Goal: Participate in discussion: Engage in conversation with other users on a specific topic

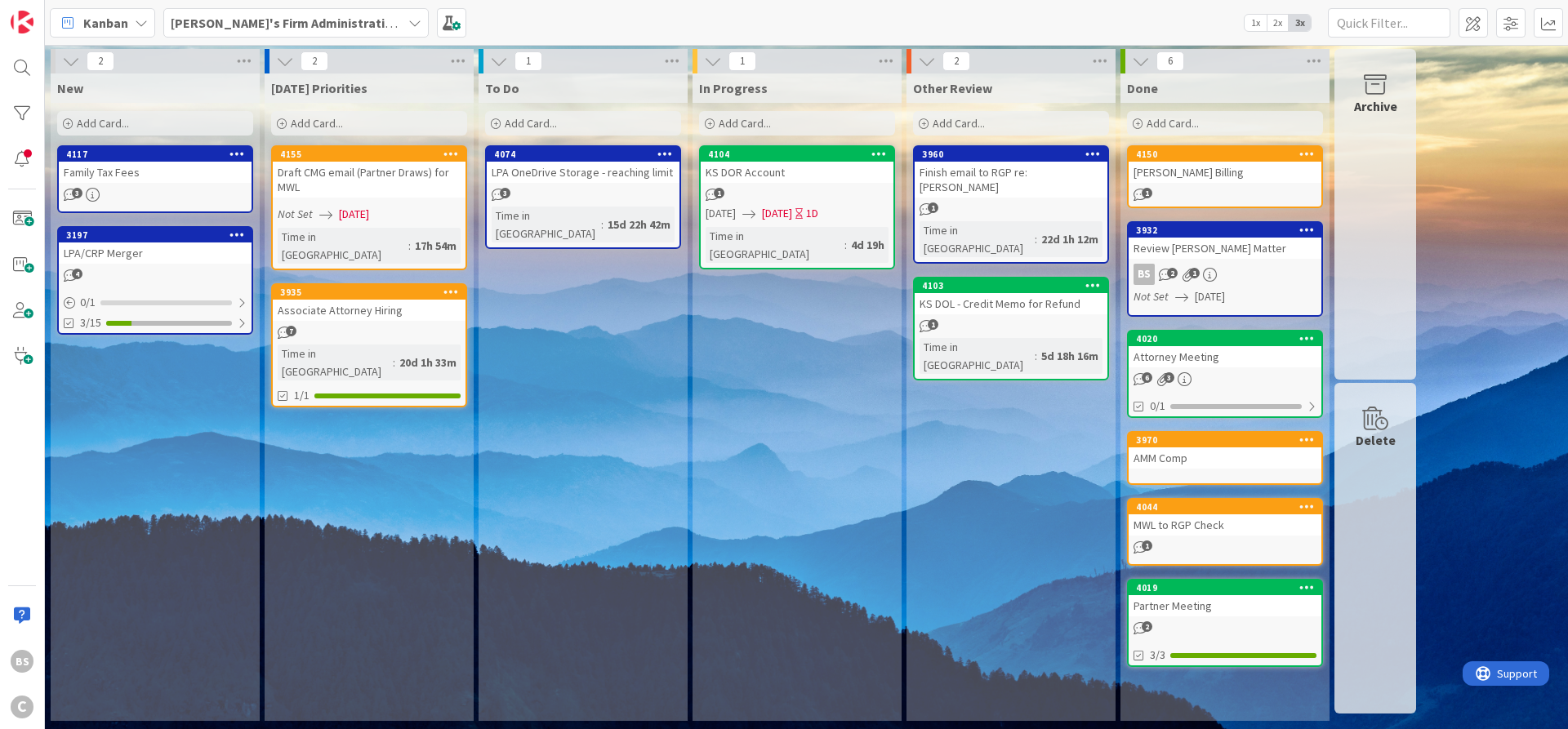
click at [257, 23] on b "[PERSON_NAME]'s Firm Administration Board" at bounding box center [305, 23] width 268 height 17
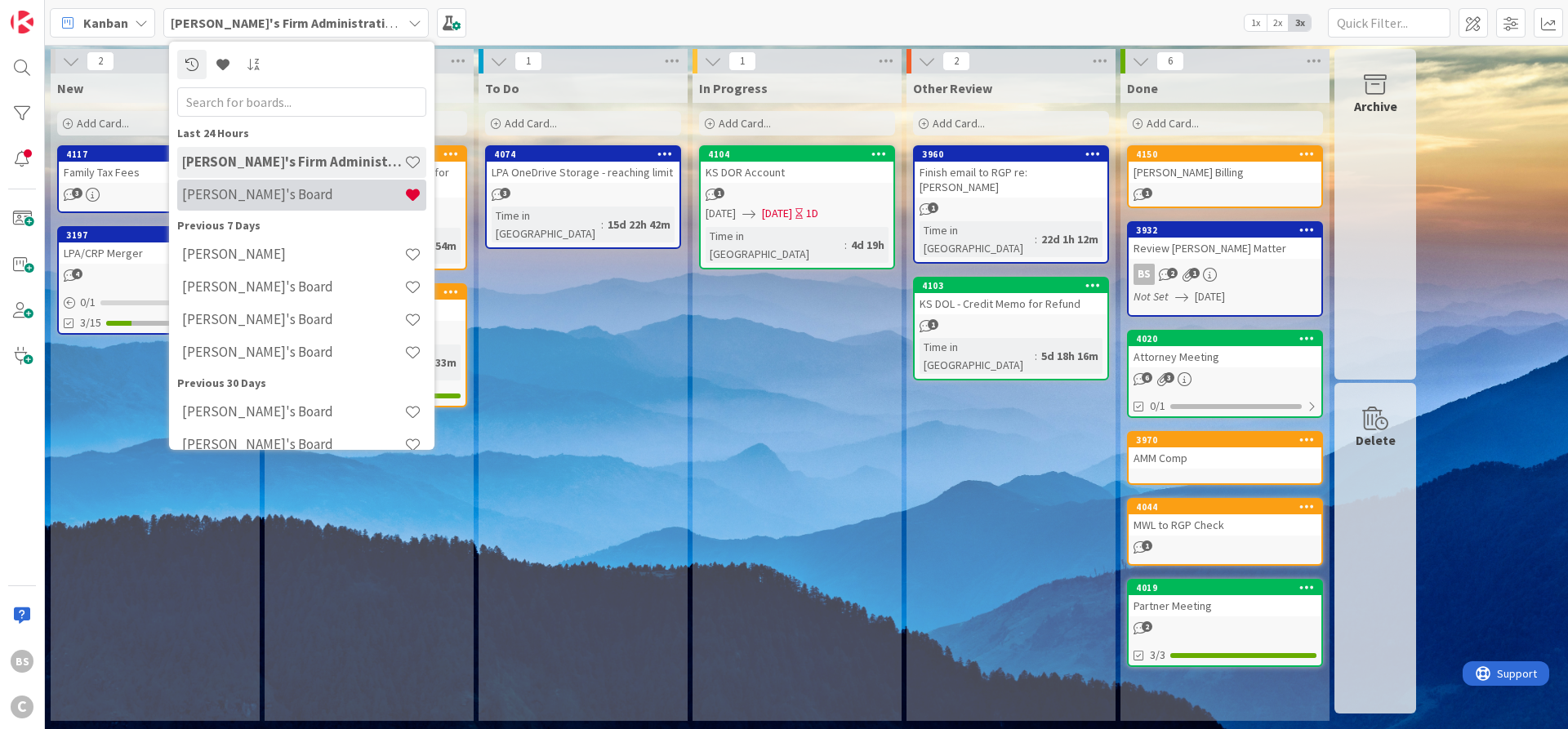
click at [240, 195] on h4 "[PERSON_NAME]'s Board" at bounding box center [293, 194] width 222 height 17
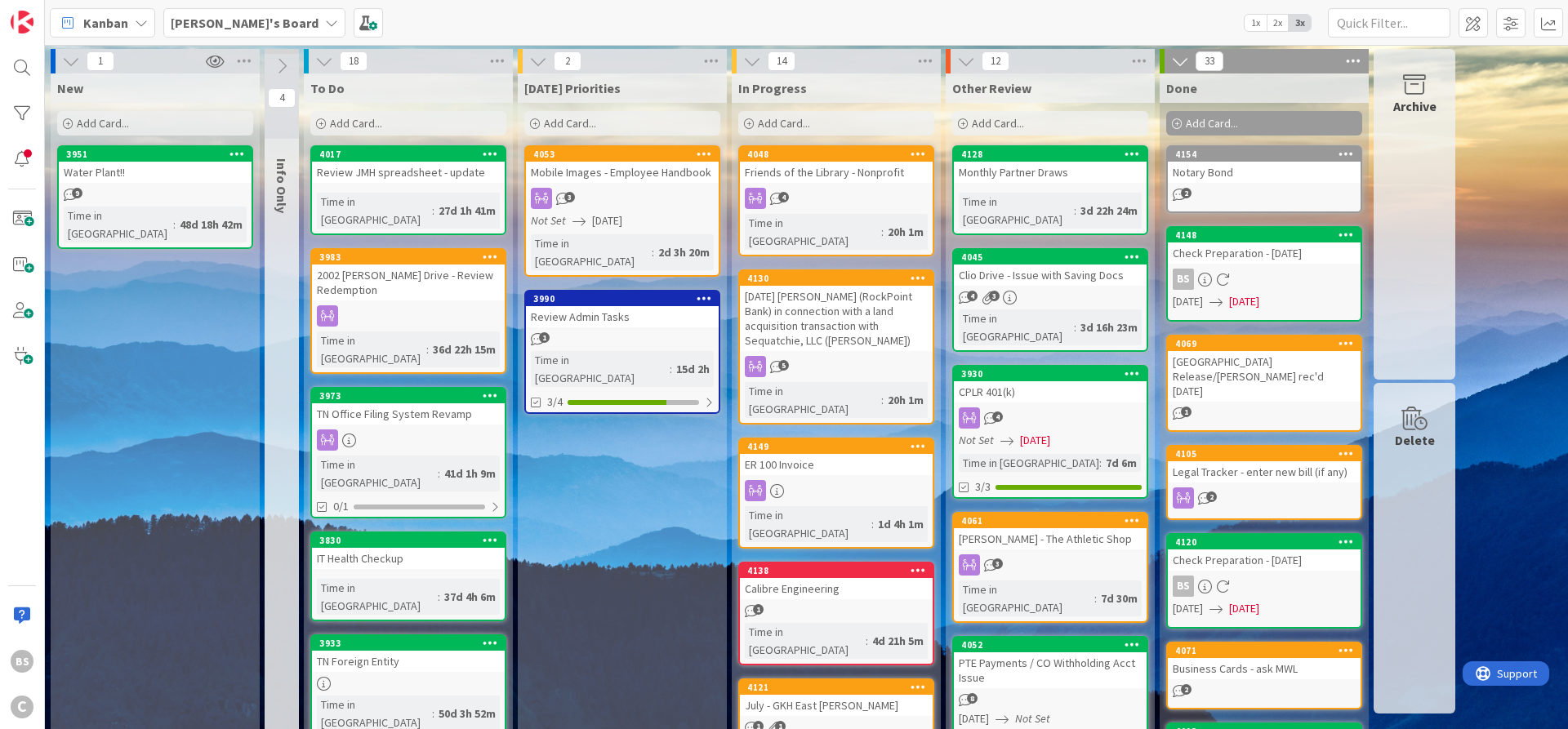
click at [218, 24] on b "[PERSON_NAME]'s Board" at bounding box center [245, 23] width 148 height 17
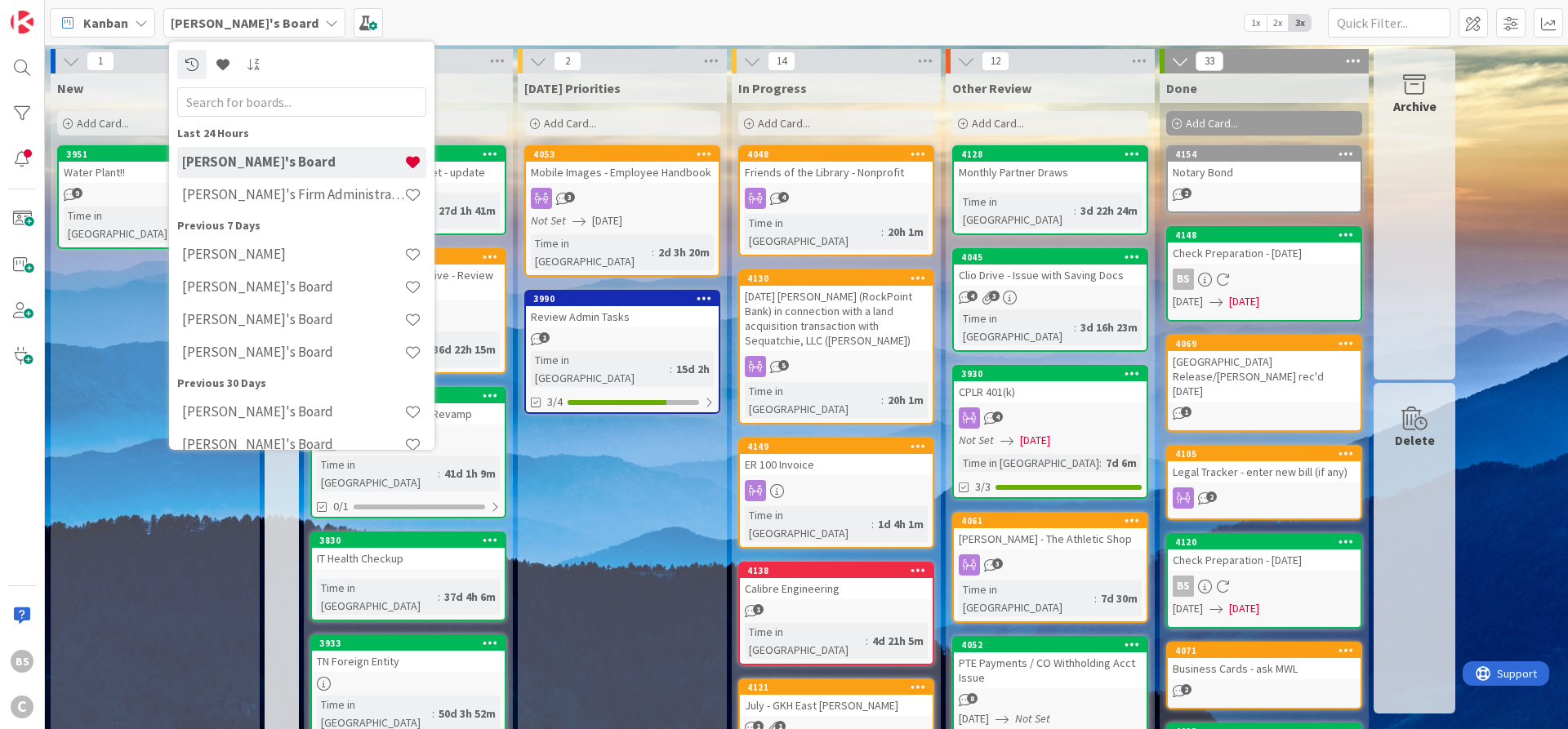
click at [233, 177] on div "[PERSON_NAME]'s Board" at bounding box center [301, 162] width 249 height 31
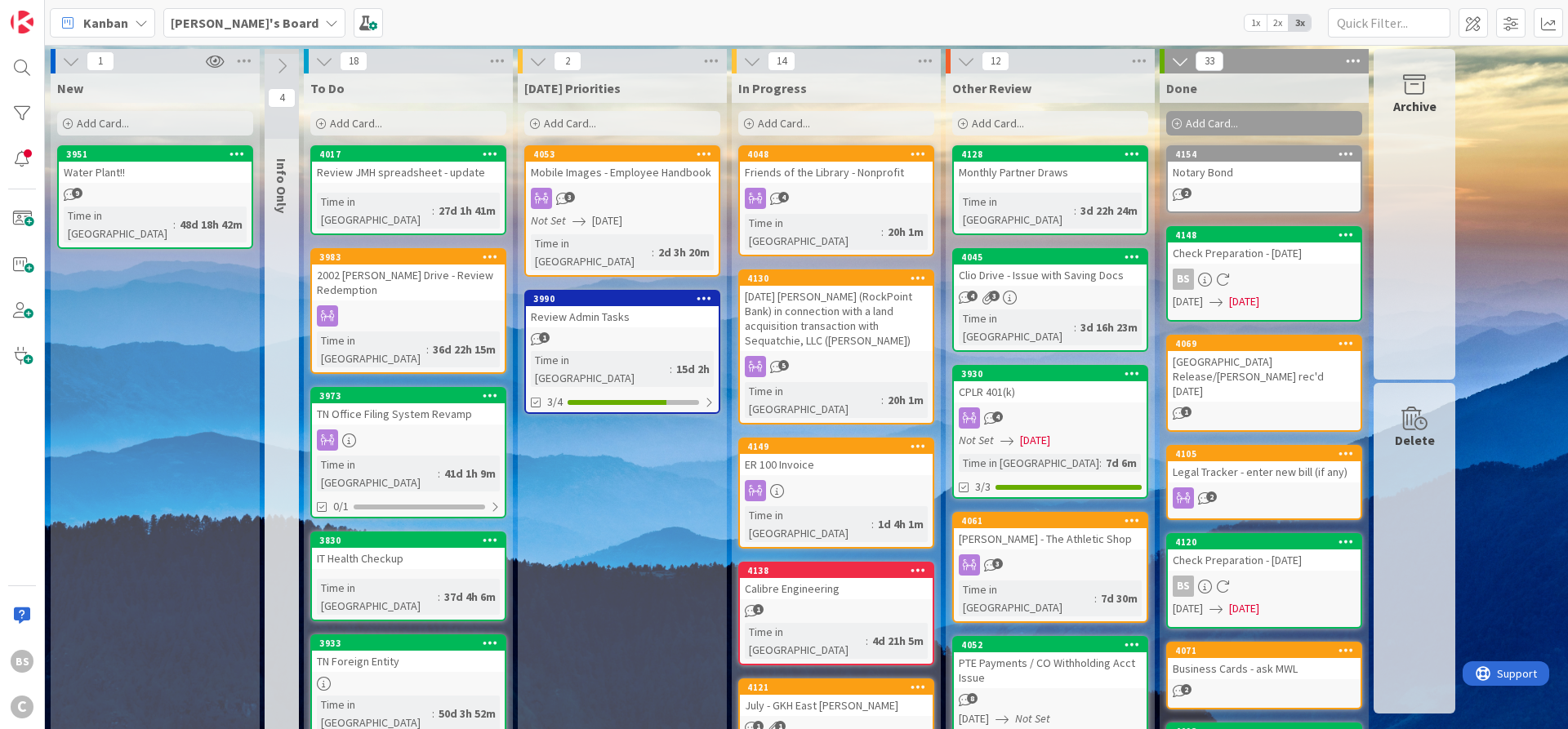
click at [208, 21] on b "[PERSON_NAME]'s Board" at bounding box center [245, 23] width 148 height 17
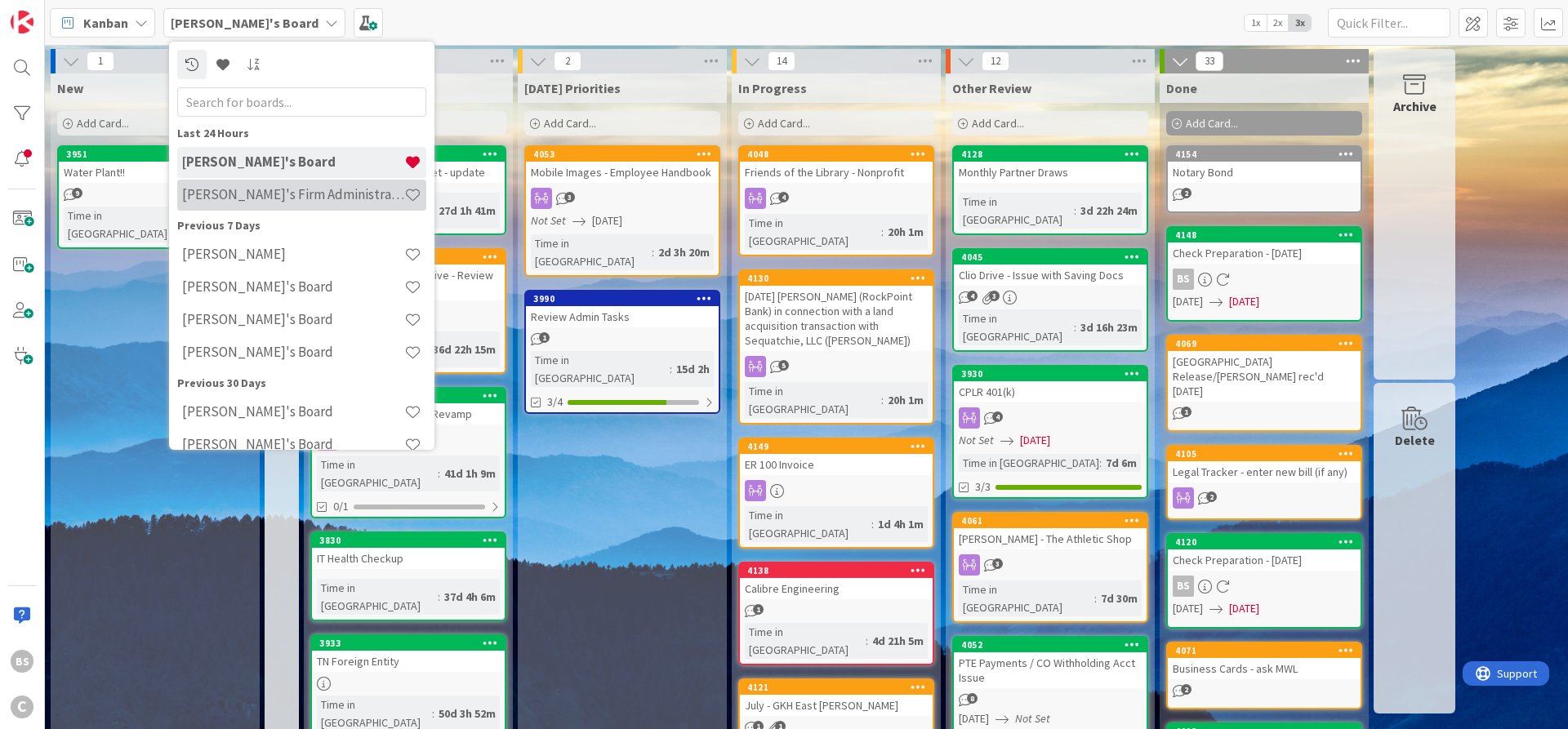
click at [215, 194] on h4 "[PERSON_NAME]'s Firm Administration Board" at bounding box center [293, 194] width 222 height 17
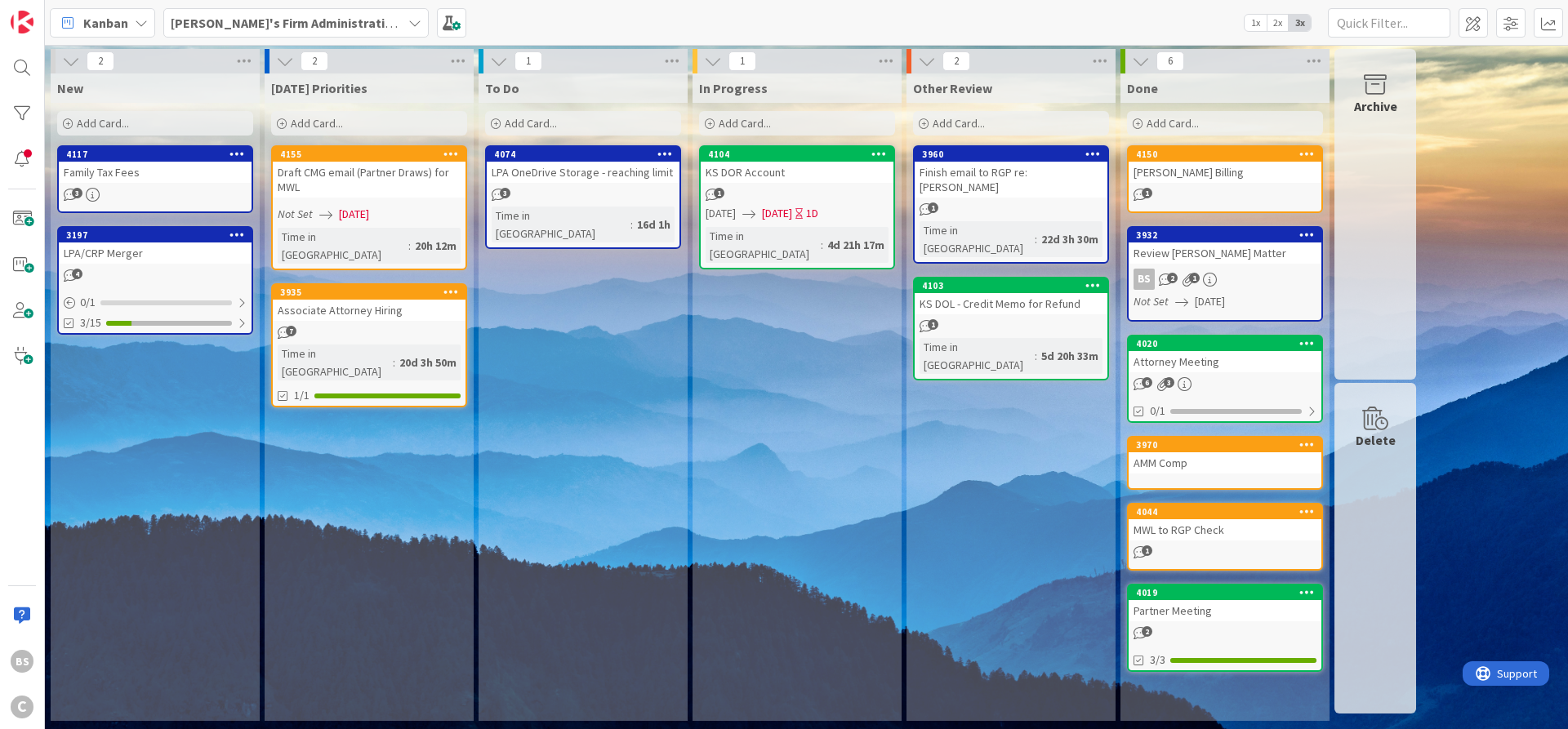
click at [337, 164] on div "Draft CMG email (Partner Draws) for MWL" at bounding box center [369, 180] width 193 height 36
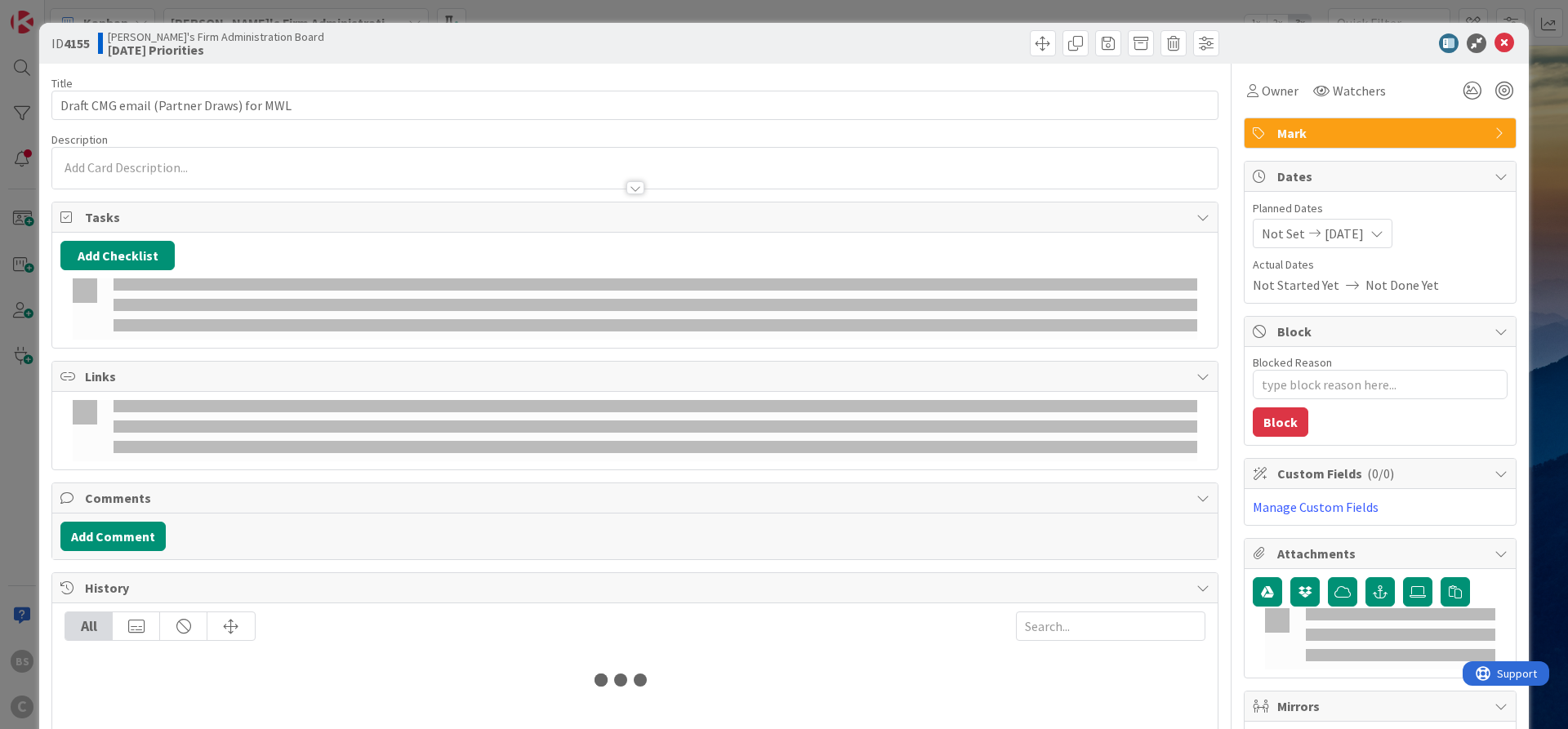
type textarea "x"
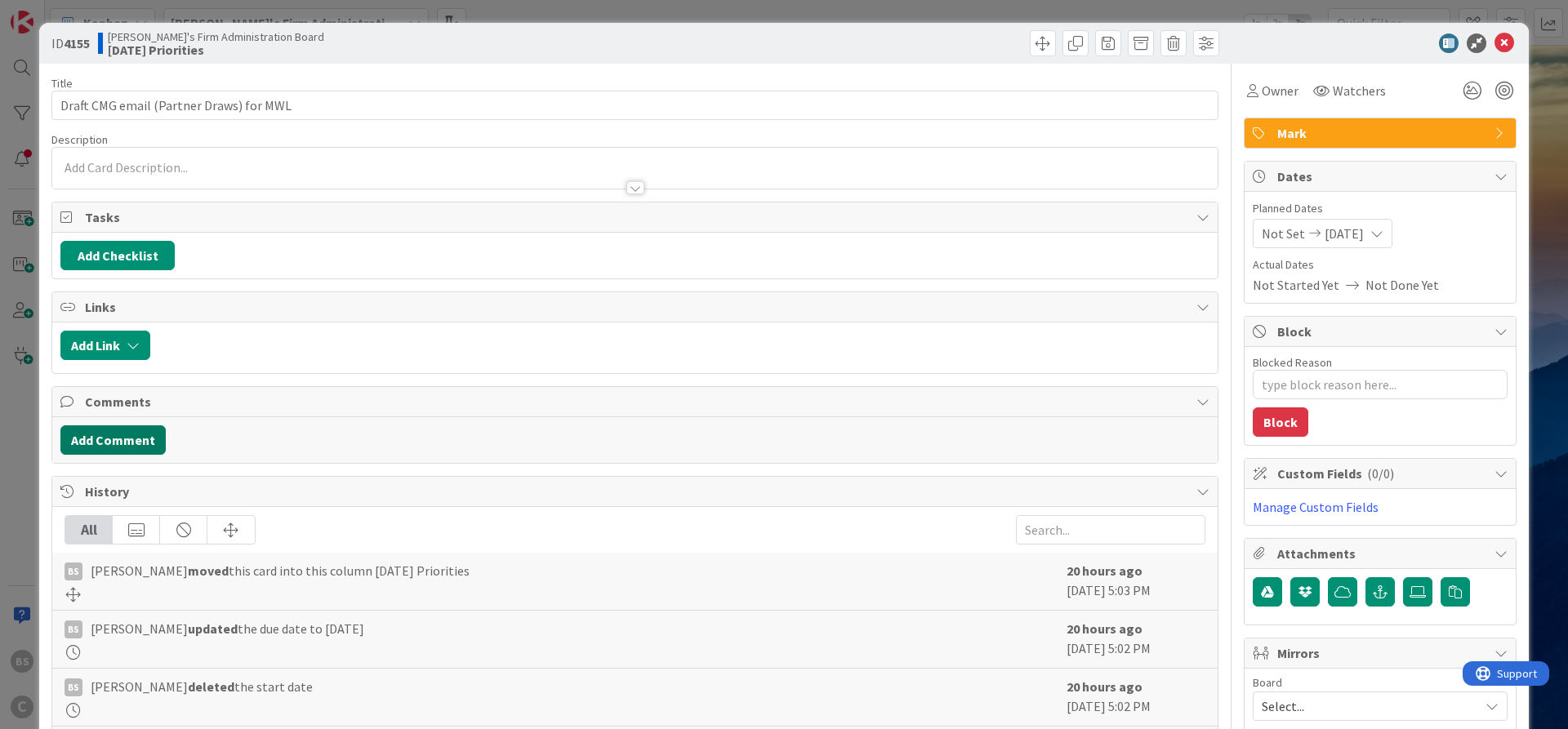
click at [129, 439] on button "Add Comment" at bounding box center [114, 439] width 106 height 29
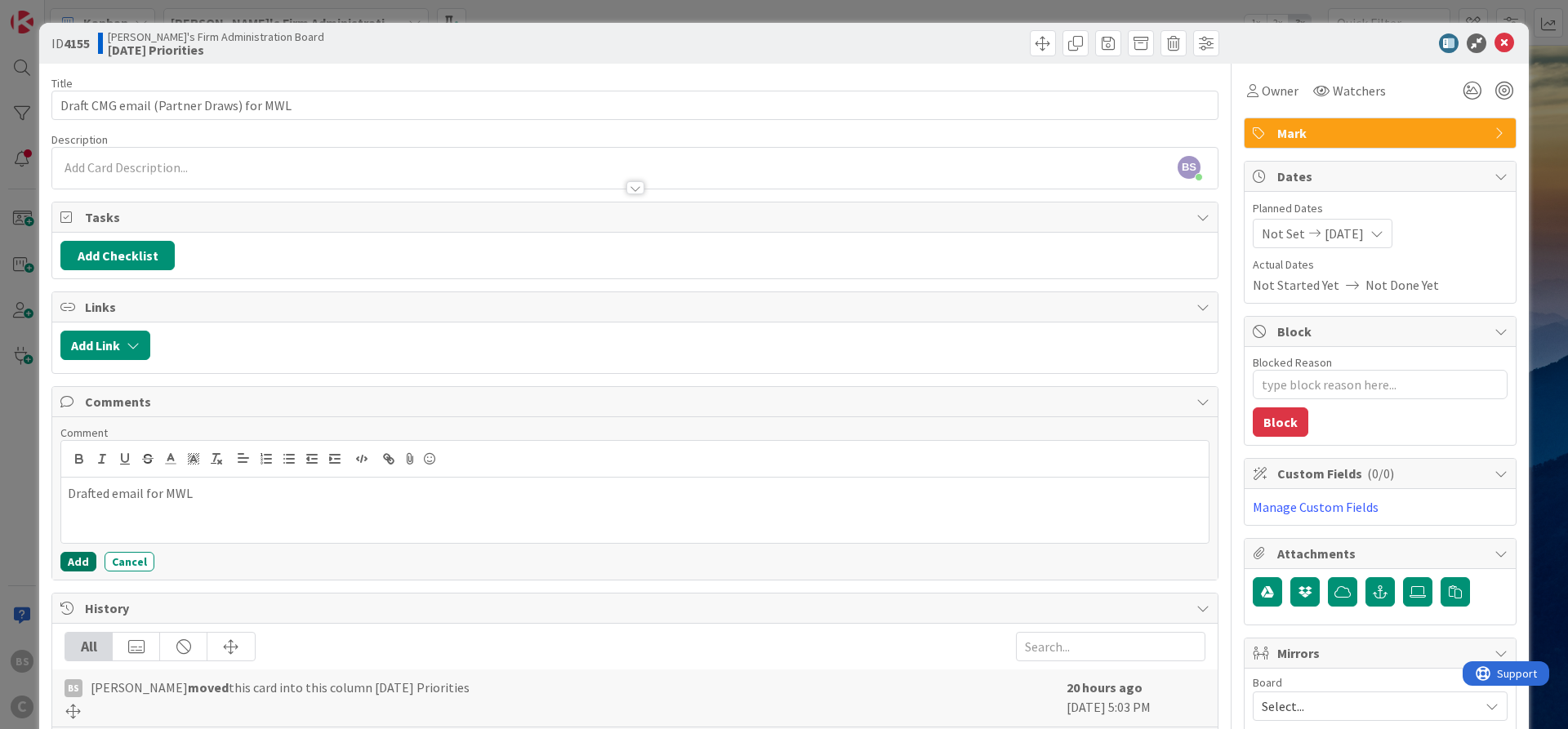
click at [78, 564] on button "Add" at bounding box center [78, 562] width 36 height 19
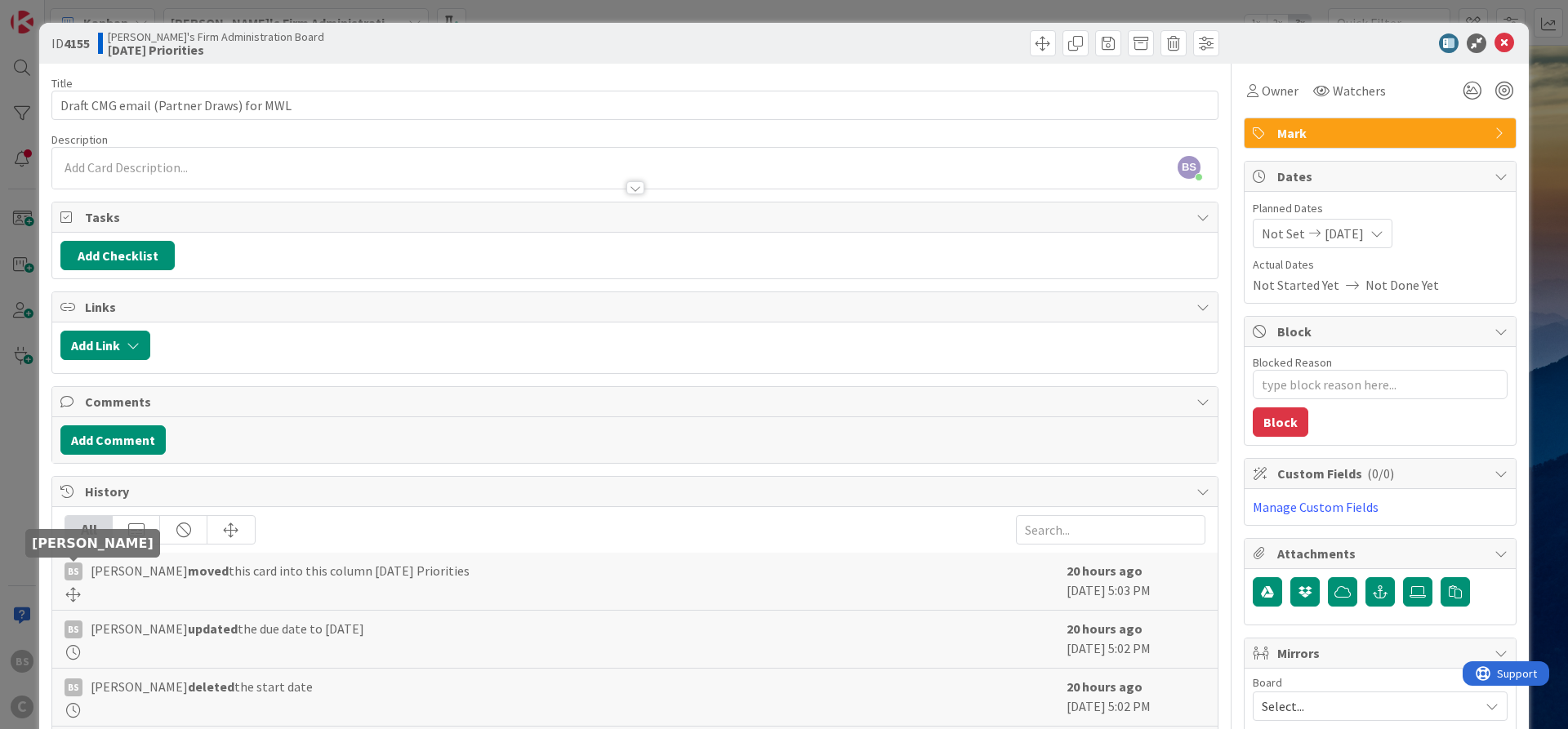
type textarea "x"
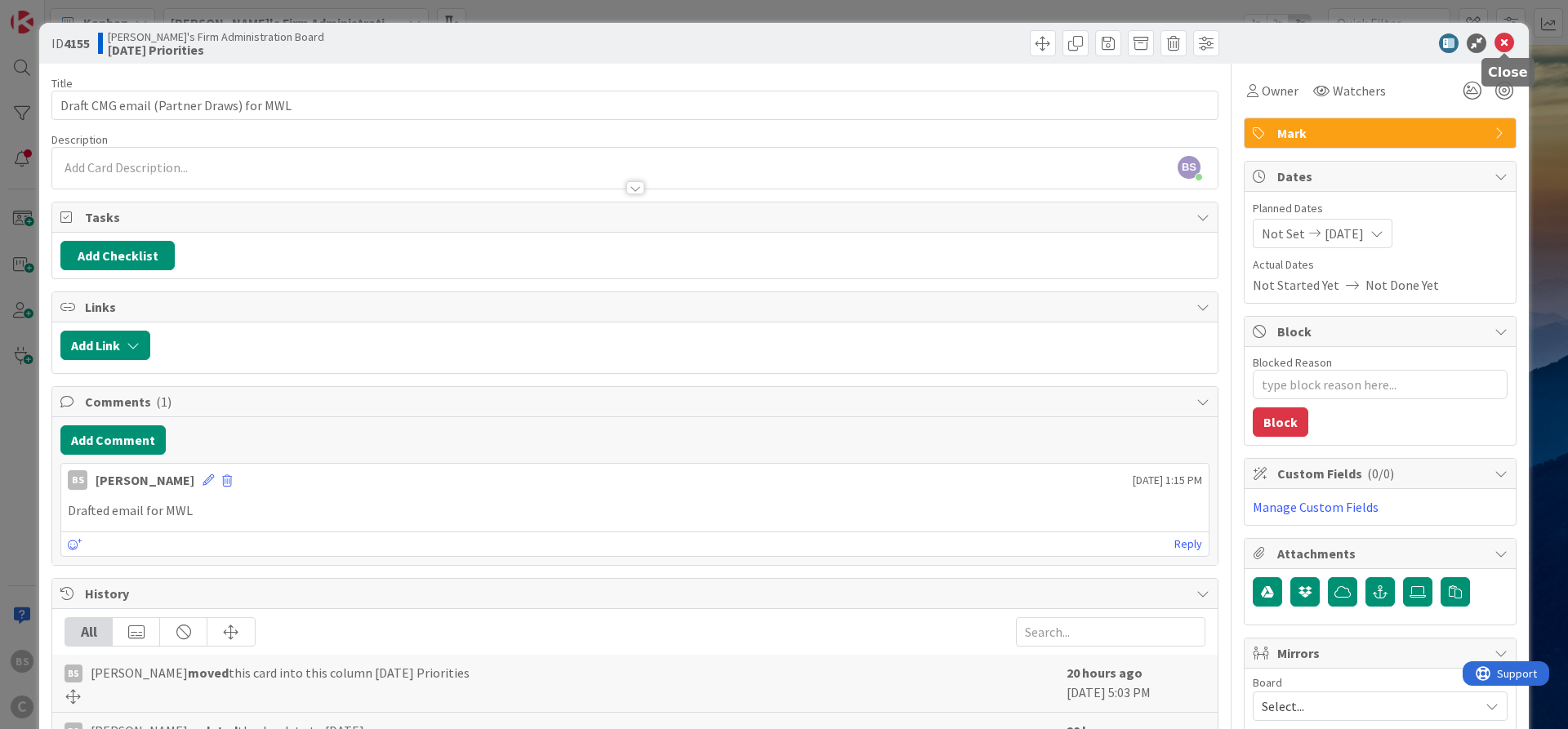
click at [1505, 36] on icon at bounding box center [1505, 43] width 19 height 19
